Goal: Task Accomplishment & Management: Manage account settings

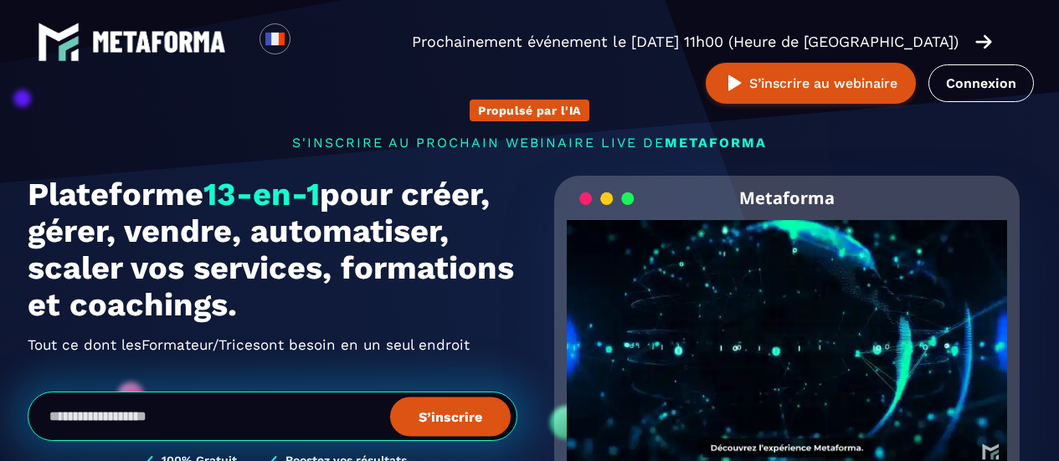
click at [972, 86] on link "Connexion" at bounding box center [980, 83] width 105 height 38
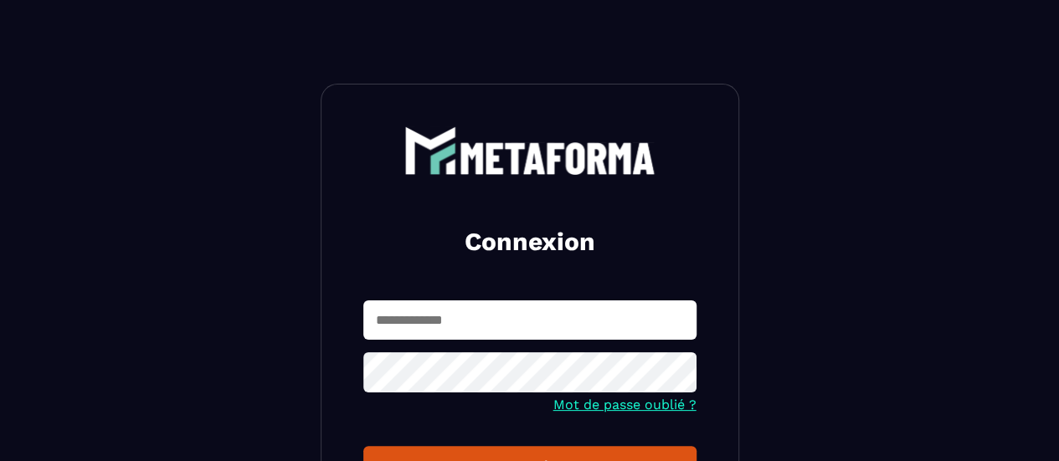
click at [433, 321] on input "text" at bounding box center [529, 319] width 333 height 39
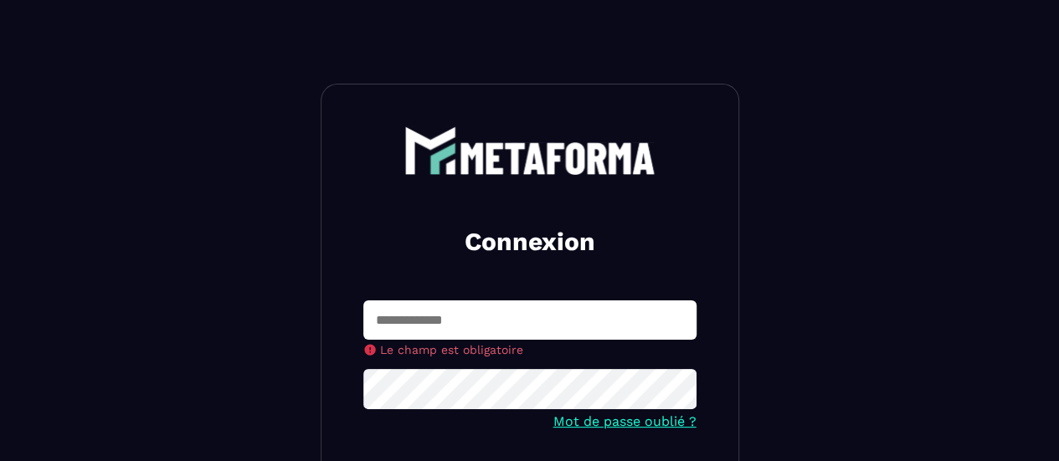
type input "**********"
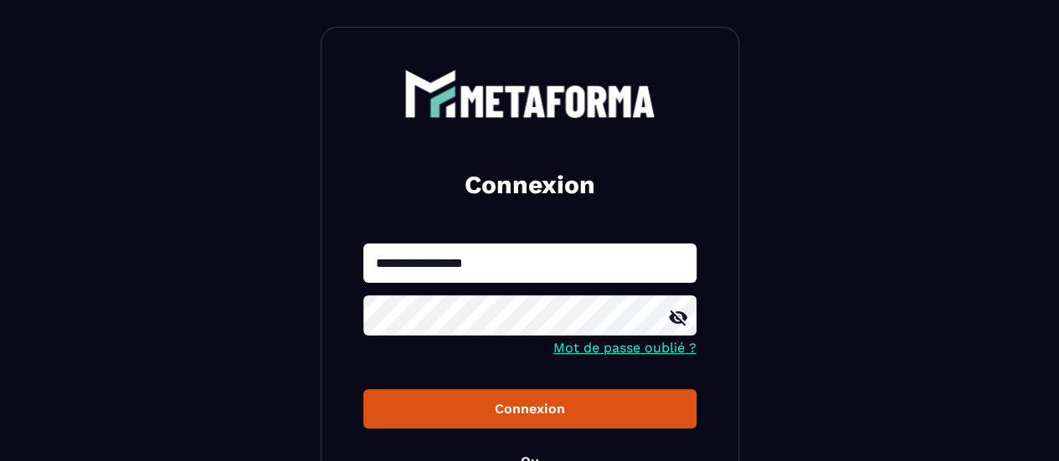
scroll to position [84, 0]
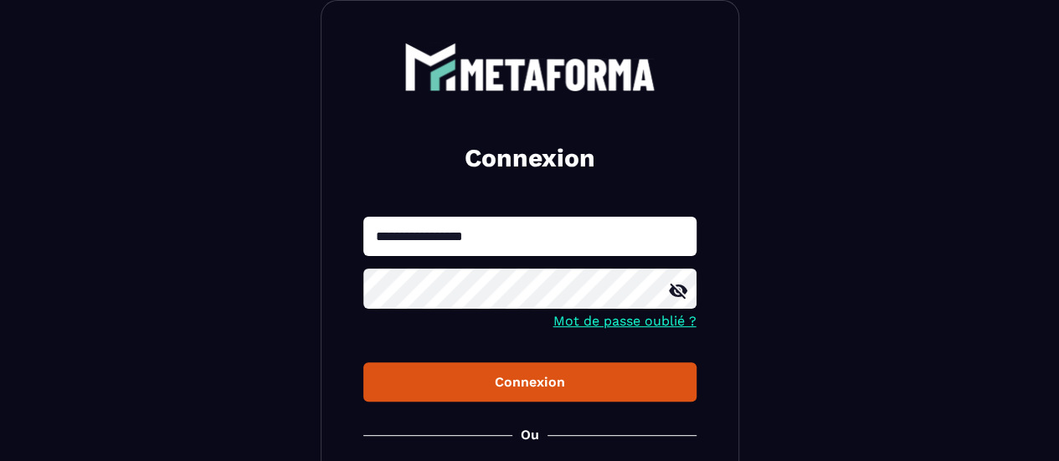
click at [572, 385] on div "Connexion" at bounding box center [530, 382] width 306 height 16
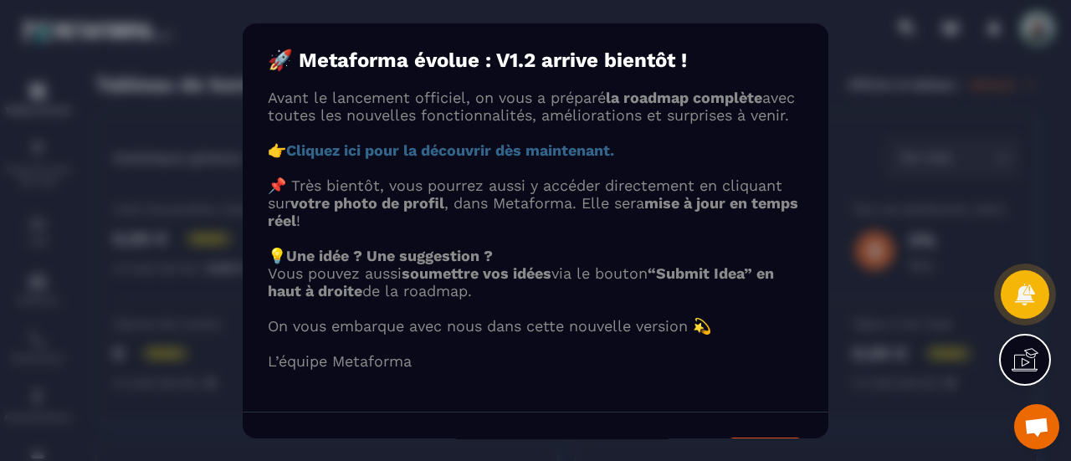
click at [427, 159] on strong "Cliquez ici pour la découvrir dès maintenant." at bounding box center [450, 150] width 328 height 18
